Goal: Navigation & Orientation: Understand site structure

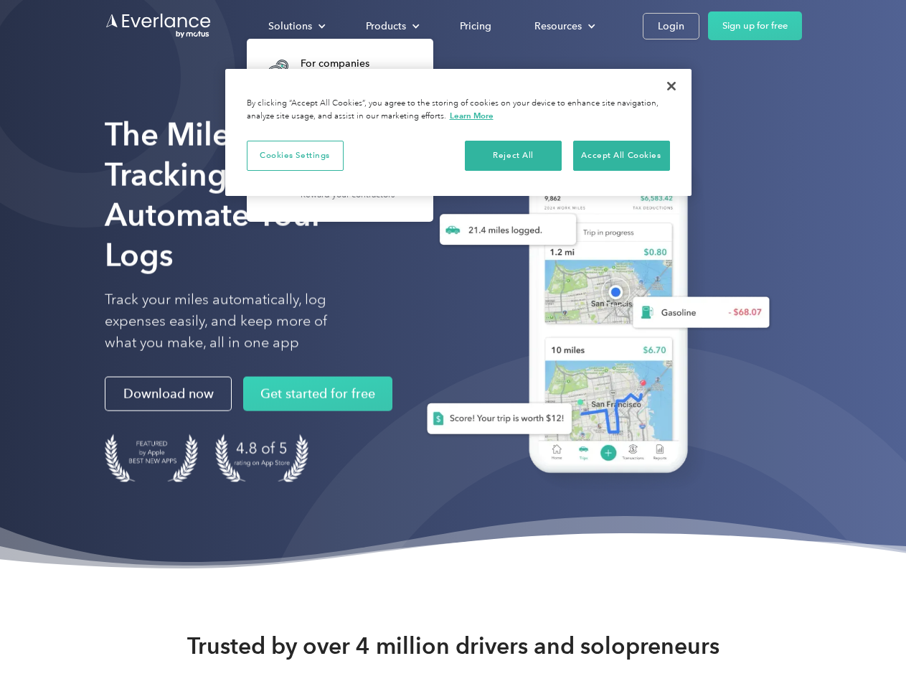
click at [296, 26] on div "Solutions" at bounding box center [290, 26] width 44 height 18
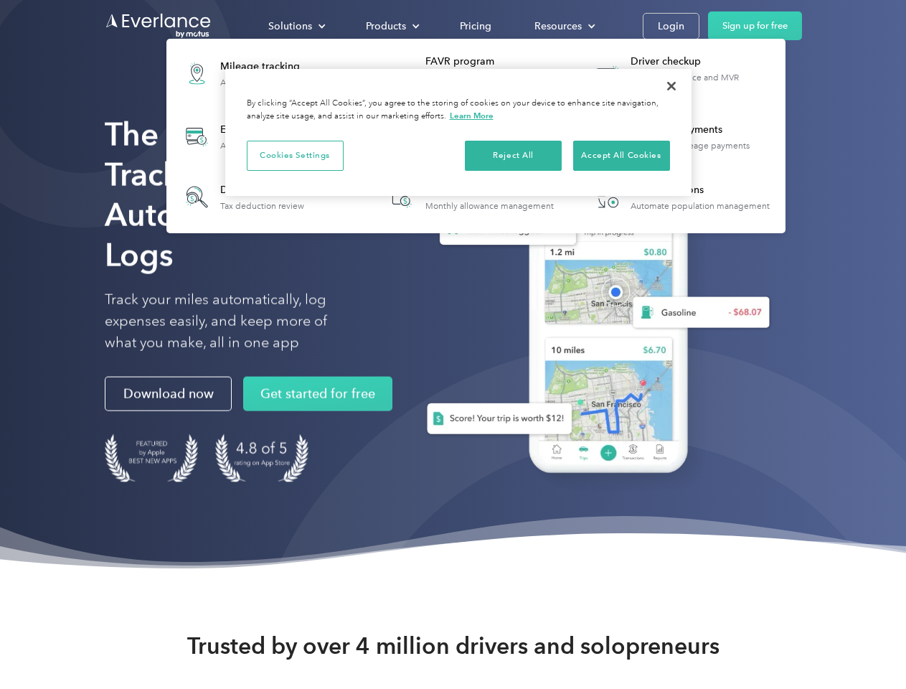
click at [391, 26] on div "Products" at bounding box center [386, 26] width 40 height 18
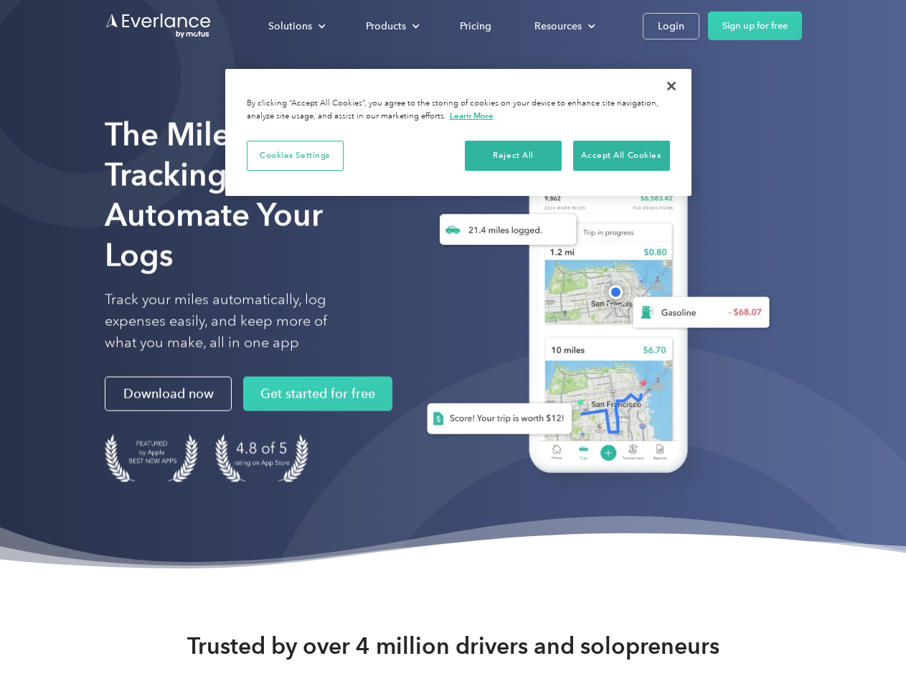
click at [563, 26] on div "Resources" at bounding box center [558, 26] width 47 height 18
click at [295, 155] on button "Cookies Settings" at bounding box center [295, 156] width 97 height 30
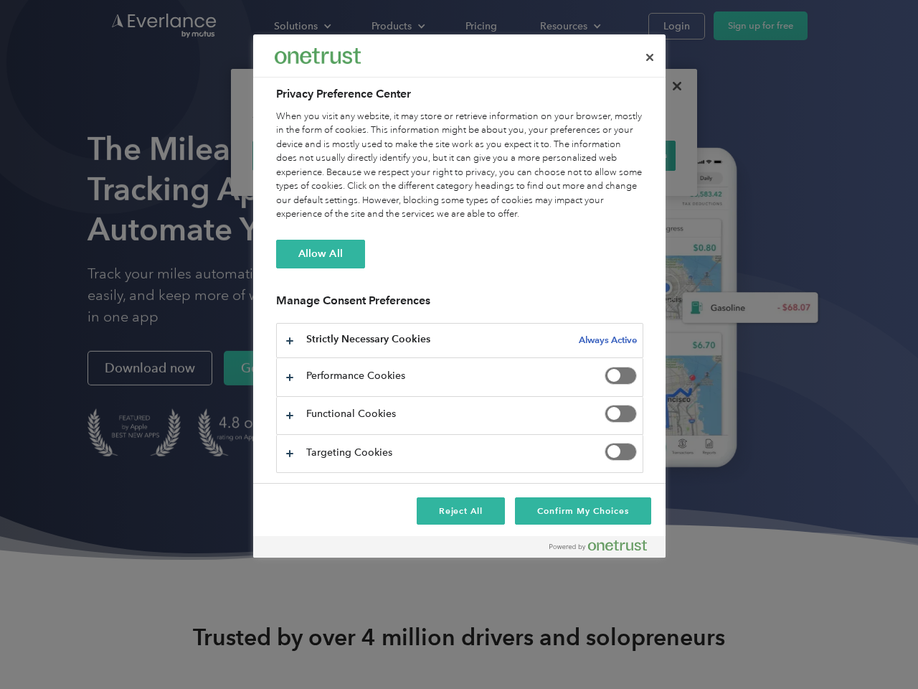
click at [514, 155] on div "When you visit any website, it may store or retrieve information on your browse…" at bounding box center [459, 166] width 367 height 112
click at [621, 155] on div "When you visit any website, it may store or retrieve information on your browse…" at bounding box center [459, 166] width 367 height 112
click at [672, 86] on div at bounding box center [459, 344] width 918 height 689
